Goal: Book appointment/travel/reservation

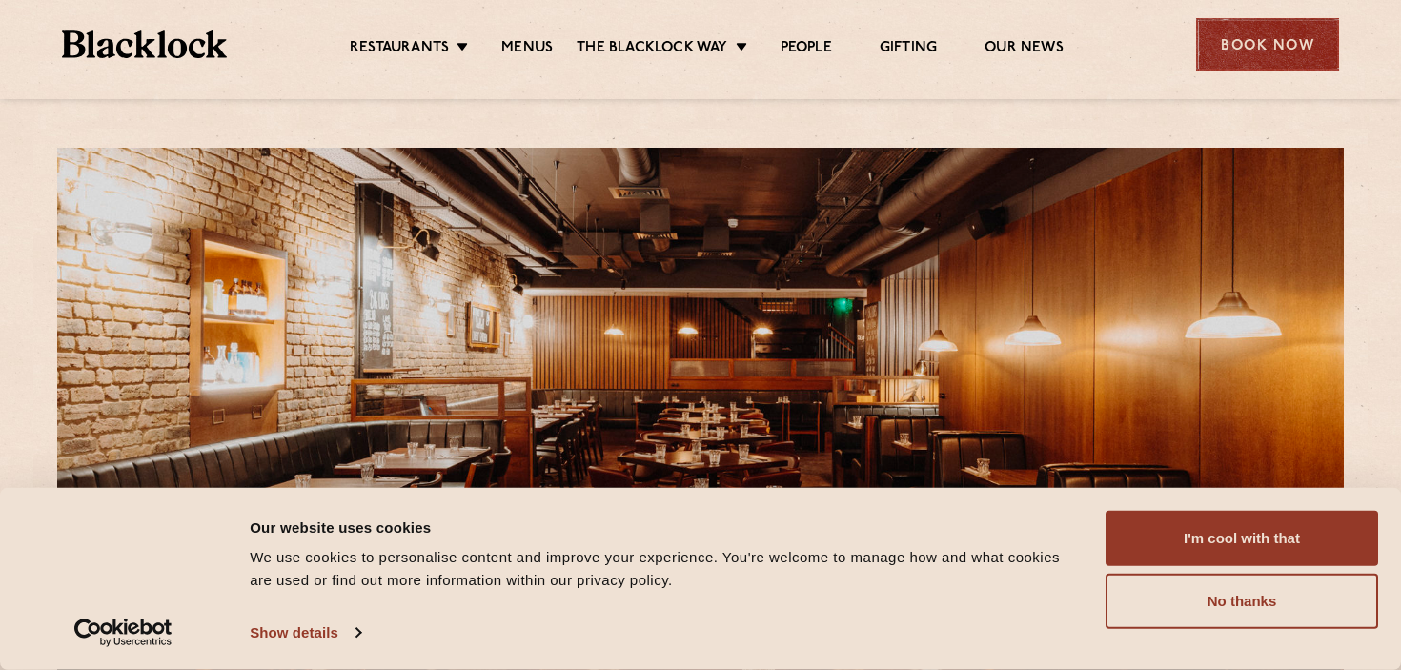
click at [1234, 37] on div "Book Now" at bounding box center [1267, 44] width 143 height 52
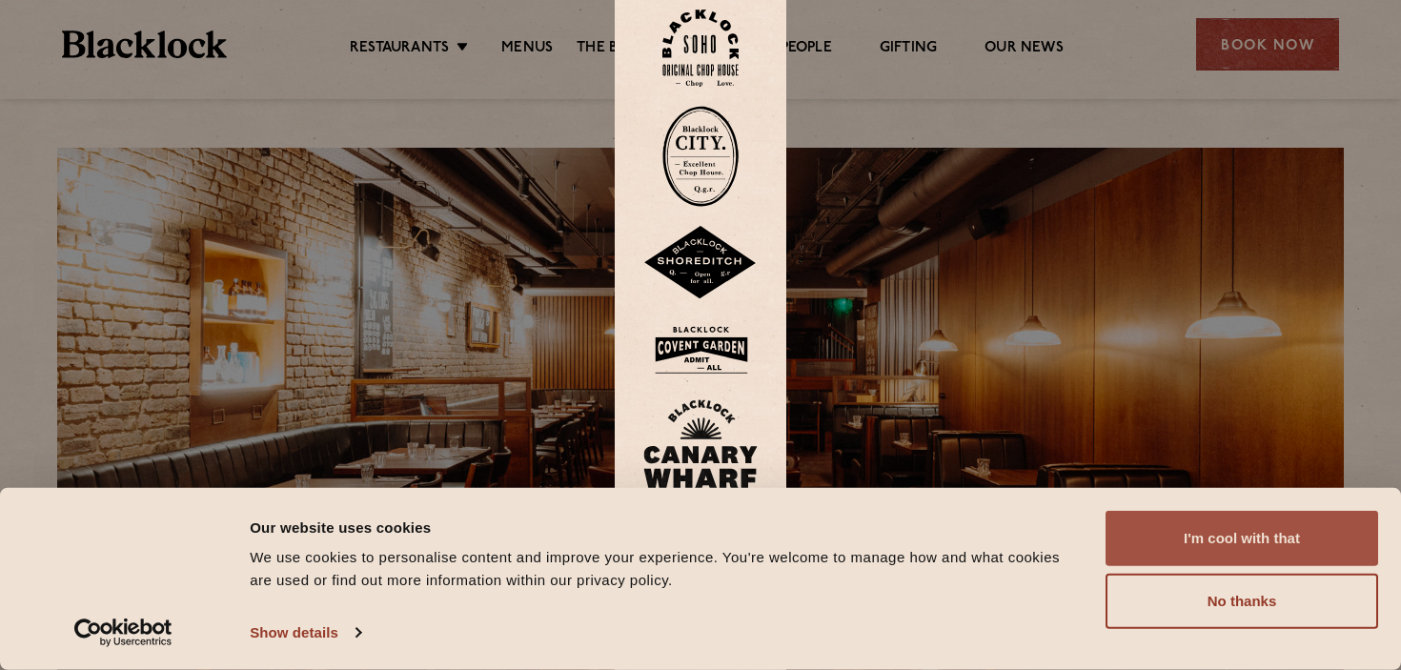
click at [1169, 540] on button "I'm cool with that" at bounding box center [1242, 538] width 273 height 55
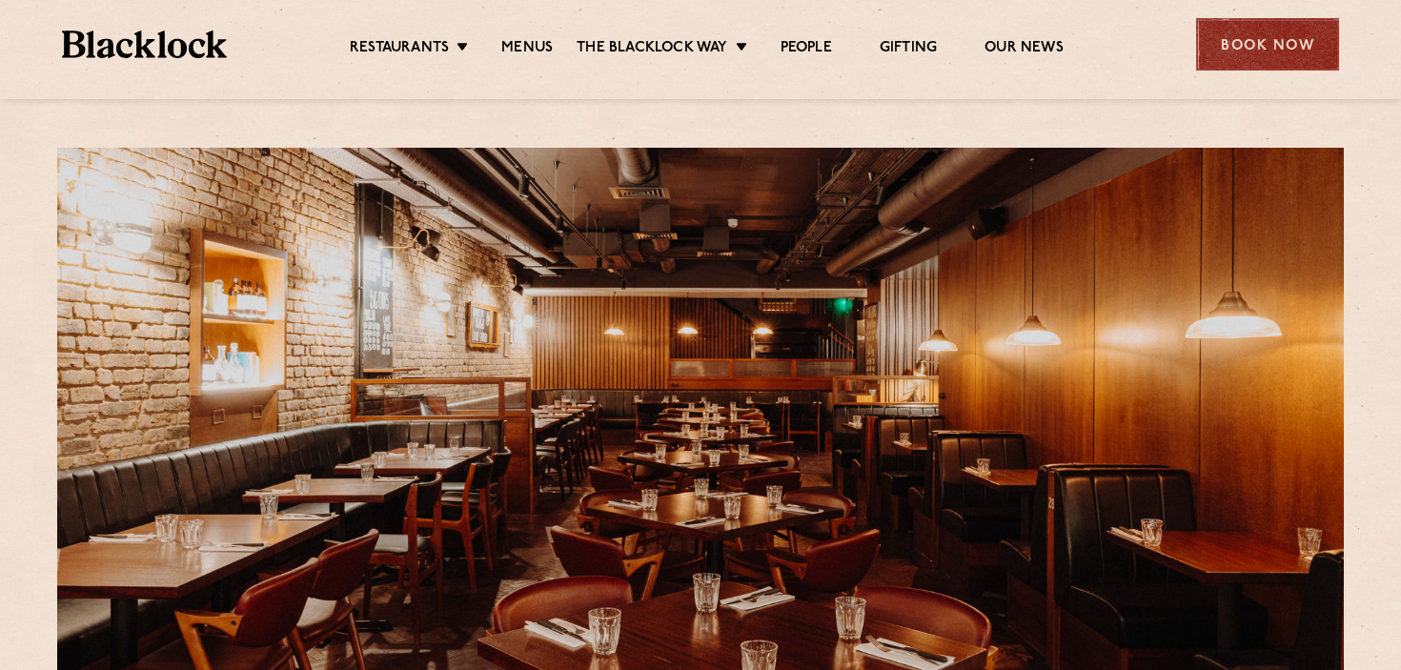
click at [1276, 47] on div "Book Now" at bounding box center [1267, 44] width 143 height 52
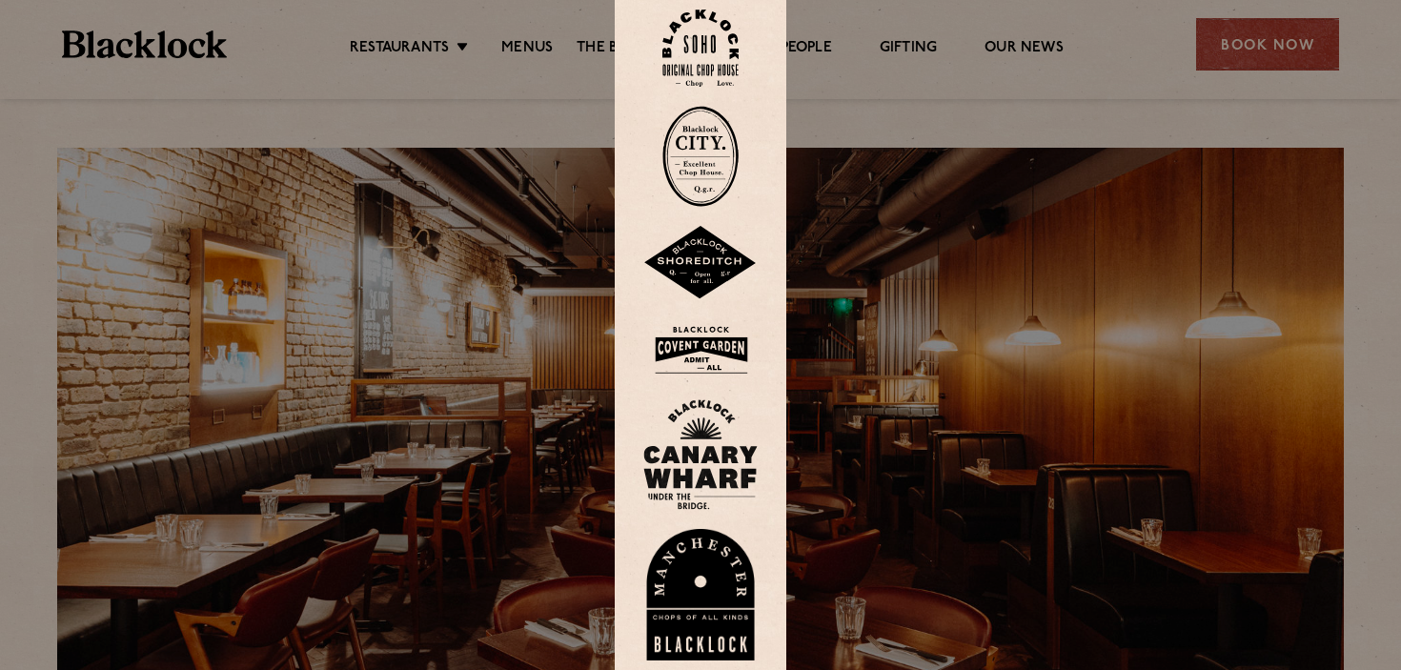
click at [715, 332] on img at bounding box center [700, 350] width 114 height 62
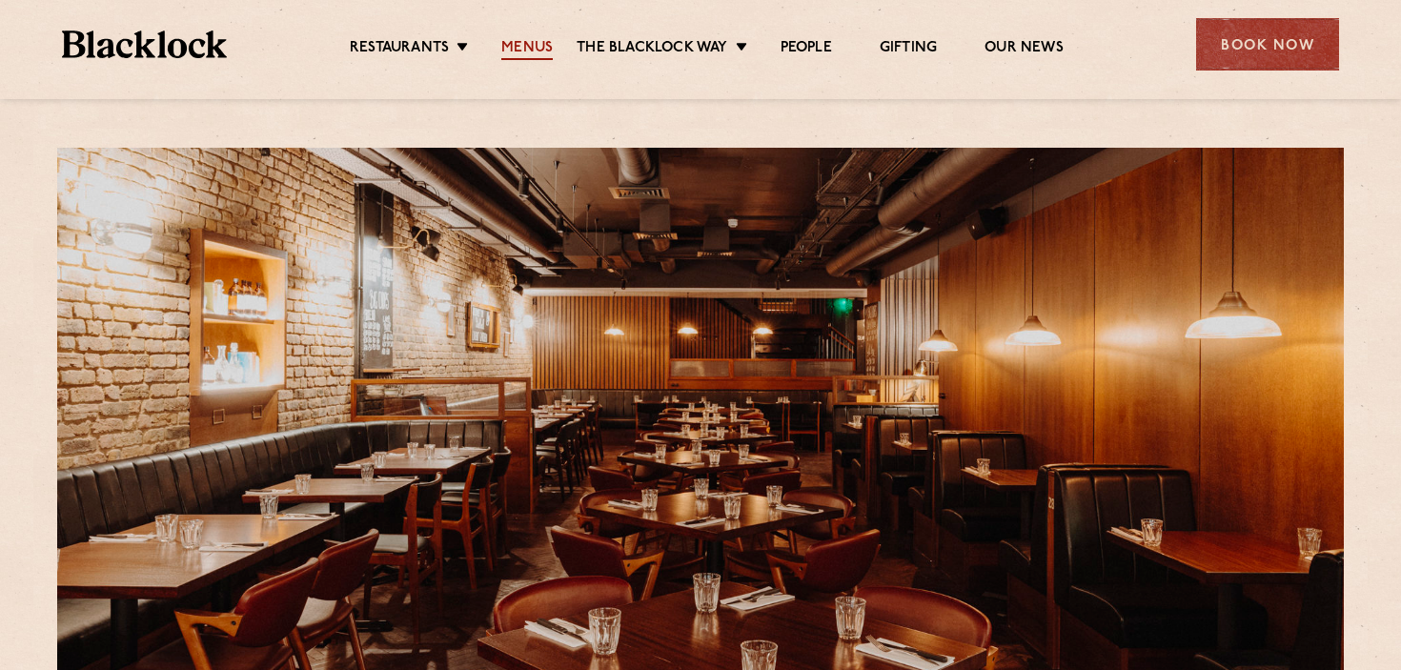
click at [531, 42] on link "Menus" at bounding box center [526, 49] width 51 height 21
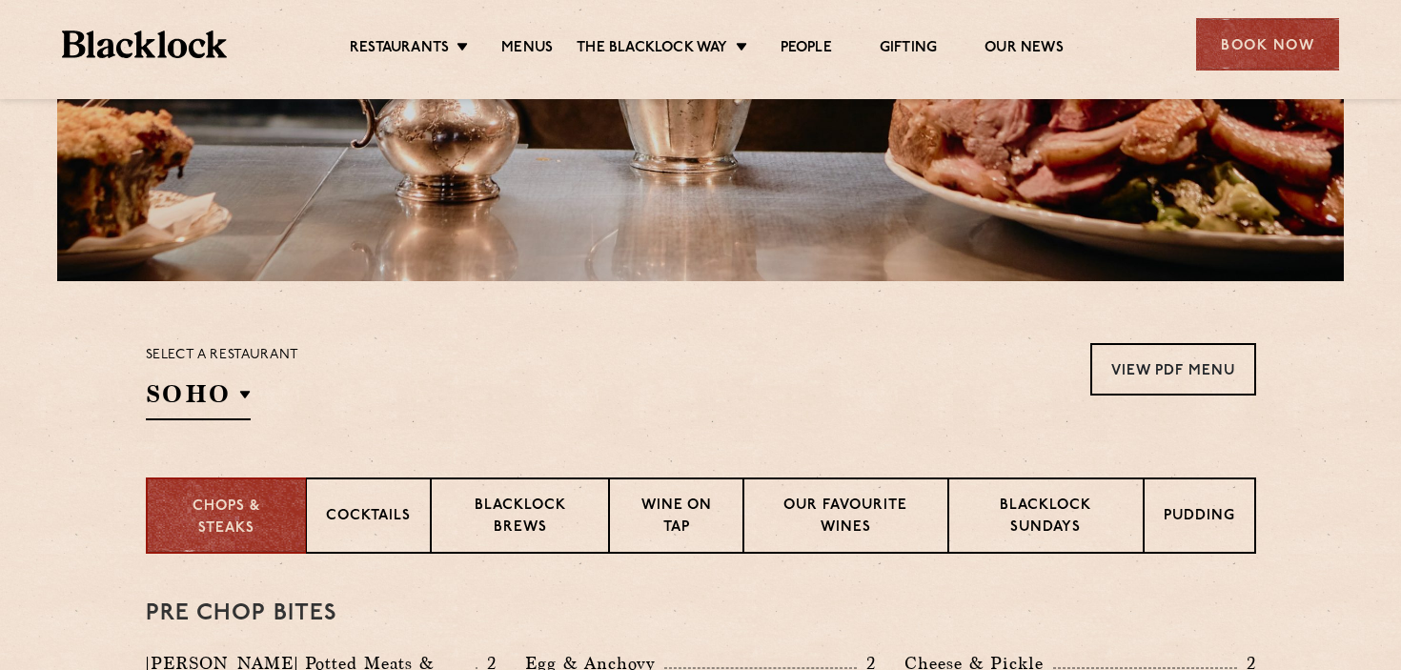
scroll to position [214, 0]
